Goal: Task Accomplishment & Management: Manage account settings

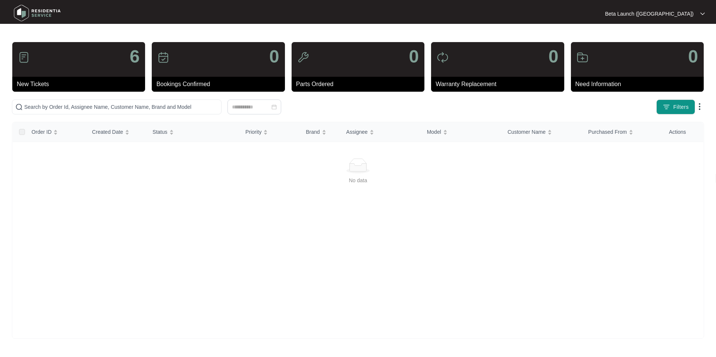
click at [692, 17] on div "Beta Launch ([GEOGRAPHIC_DATA]) Beta Launc..." at bounding box center [357, 13] width 699 height 23
click at [697, 15] on div "Beta Launch ([GEOGRAPHIC_DATA])" at bounding box center [655, 13] width 100 height 7
click at [668, 25] on p "Settings" at bounding box center [676, 26] width 46 height 7
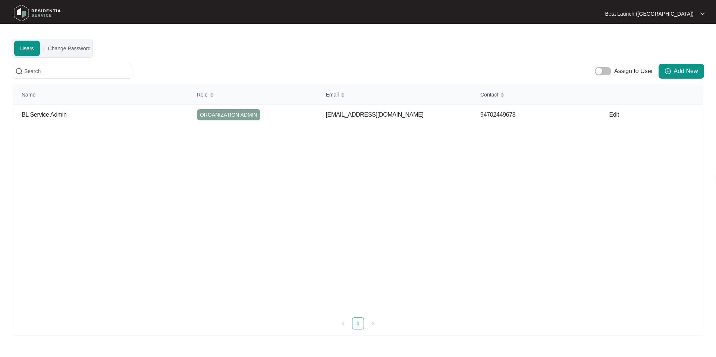
click at [689, 17] on p "Beta Launch ([GEOGRAPHIC_DATA])" at bounding box center [649, 13] width 89 height 7
click at [653, 41] on p "Log Out" at bounding box center [676, 39] width 46 height 7
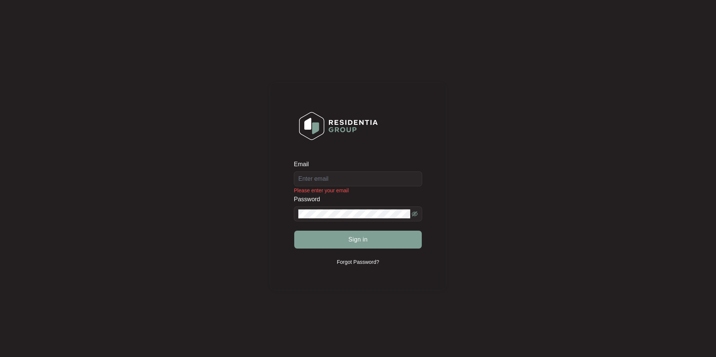
scroll to position [16, 0]
click at [316, 182] on input "Email" at bounding box center [358, 178] width 128 height 15
type input "infra.betalaunch@gmail.com"
